Goal: Find contact information: Find contact information

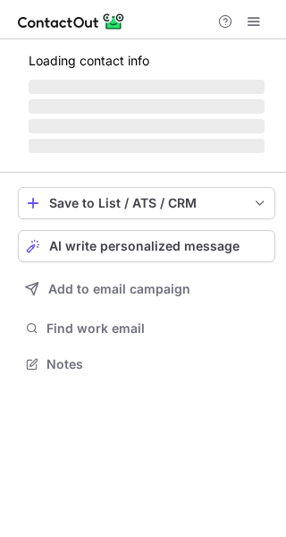
scroll to position [391, 286]
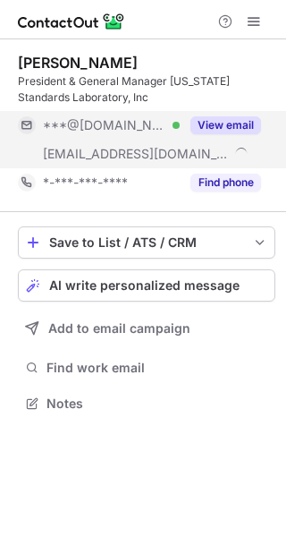
click at [219, 124] on button "View email" at bounding box center [226, 125] width 71 height 18
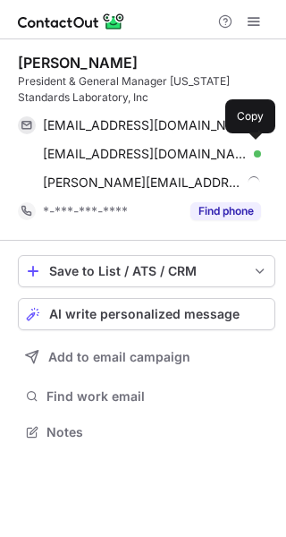
scroll to position [420, 286]
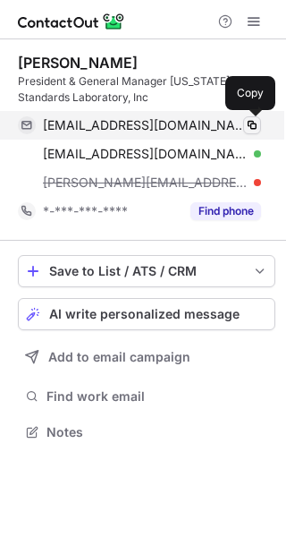
click at [250, 124] on span at bounding box center [252, 125] width 14 height 14
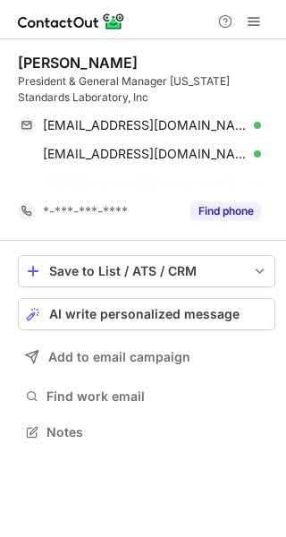
scroll to position [391, 286]
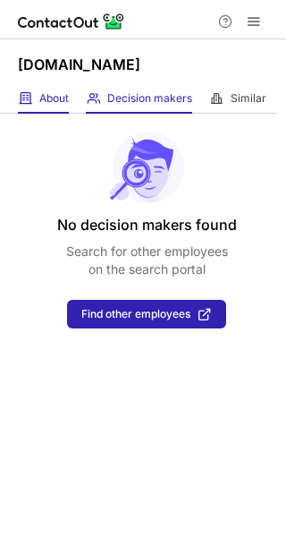
click at [45, 106] on div "About About Company" at bounding box center [43, 99] width 51 height 30
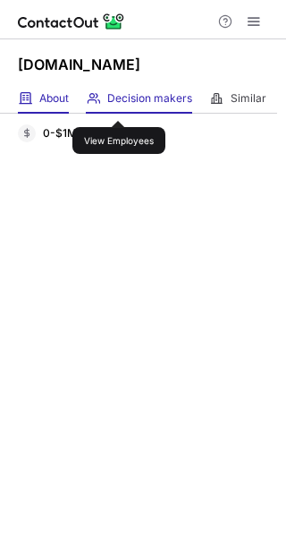
click at [127, 102] on span "Decision makers" at bounding box center [149, 98] width 85 height 14
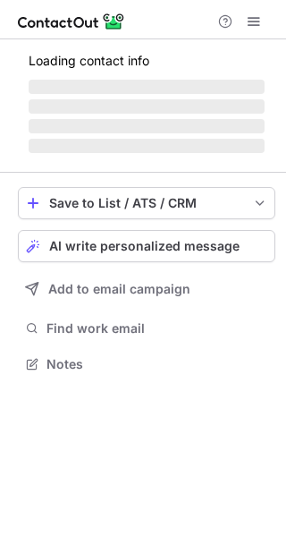
scroll to position [404, 286]
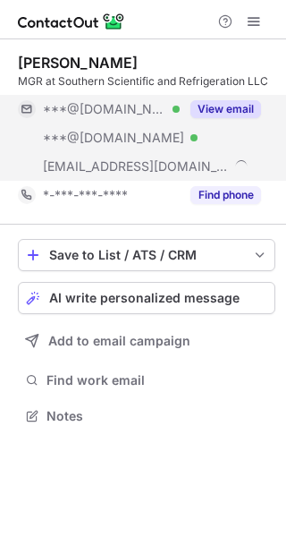
click at [230, 110] on button "View email" at bounding box center [226, 109] width 71 height 18
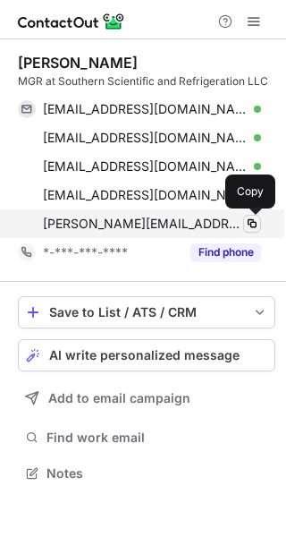
click at [253, 229] on span at bounding box center [252, 224] width 14 height 14
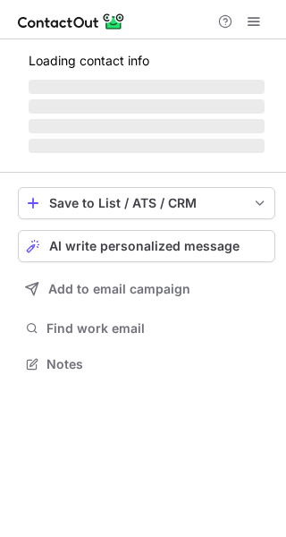
scroll to position [362, 286]
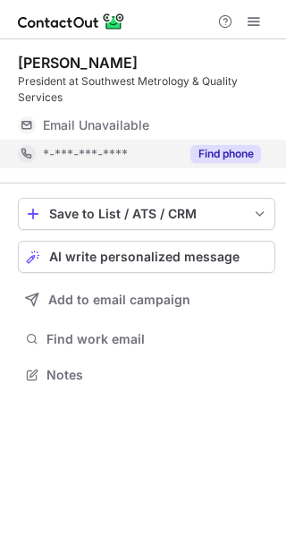
click at [230, 158] on button "Find phone" at bounding box center [226, 154] width 71 height 18
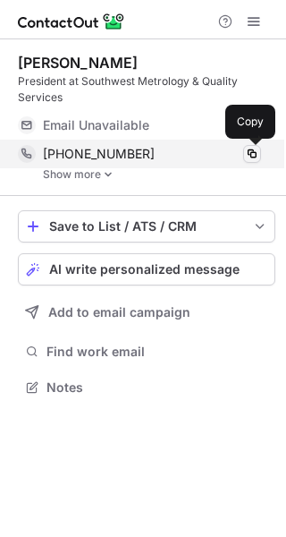
scroll to position [375, 286]
